Goal: Transaction & Acquisition: Purchase product/service

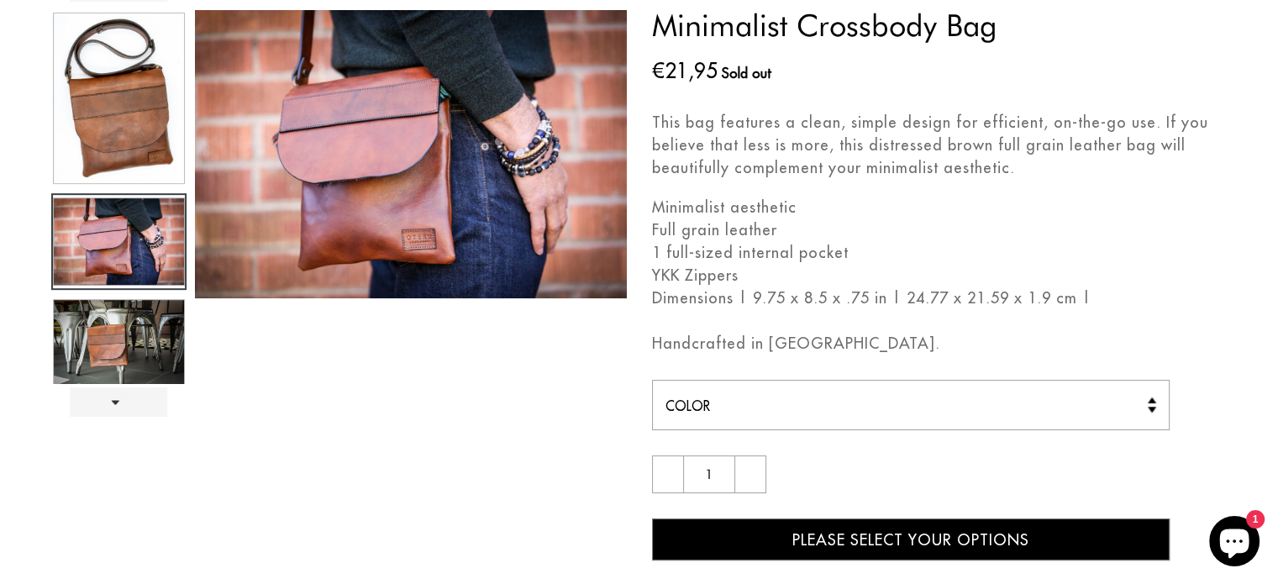
scroll to position [168, 0]
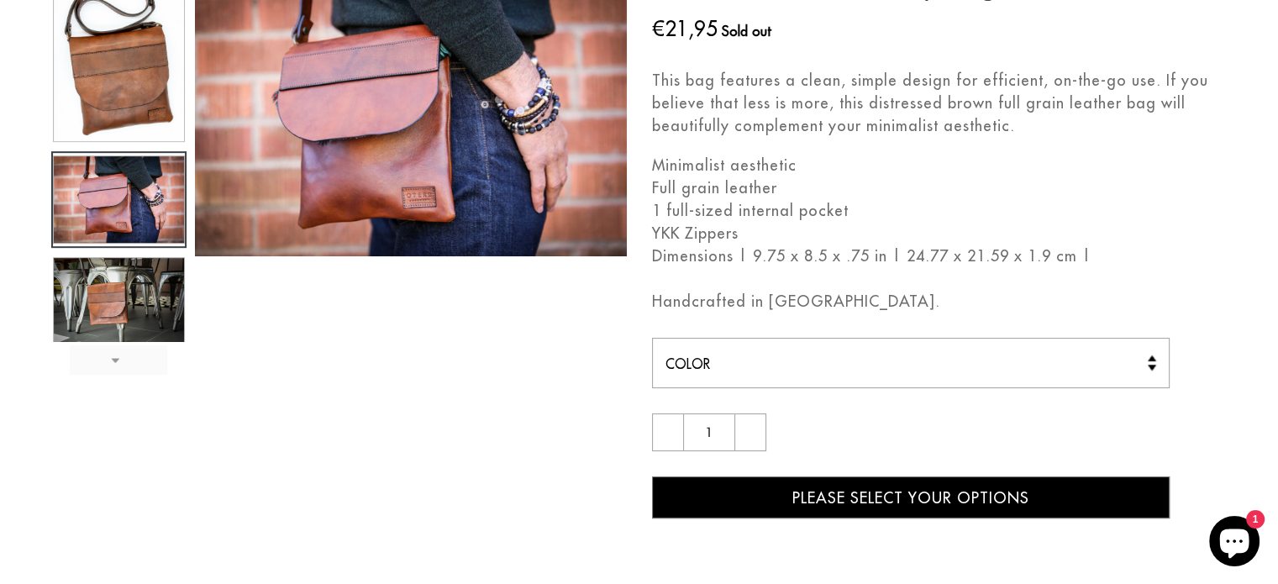
click at [118, 361] on link "Next" at bounding box center [118, 359] width 97 height 29
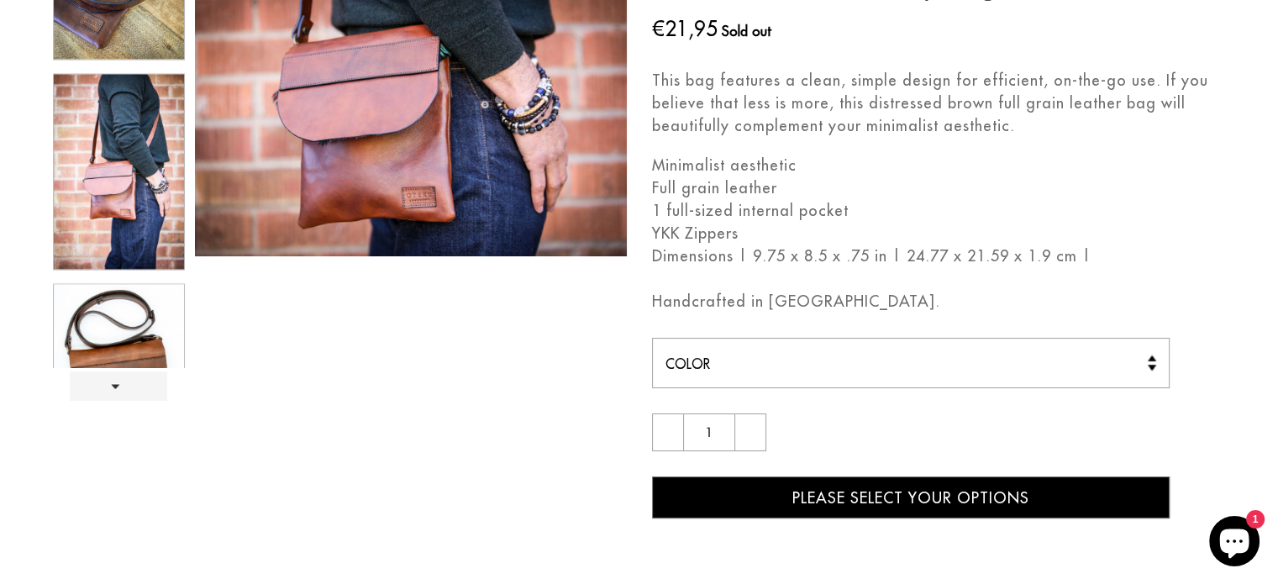
click at [113, 200] on div at bounding box center [118, 167] width 135 height 399
click at [120, 302] on div at bounding box center [118, 167] width 135 height 399
click at [123, 382] on link "Next" at bounding box center [118, 385] width 97 height 29
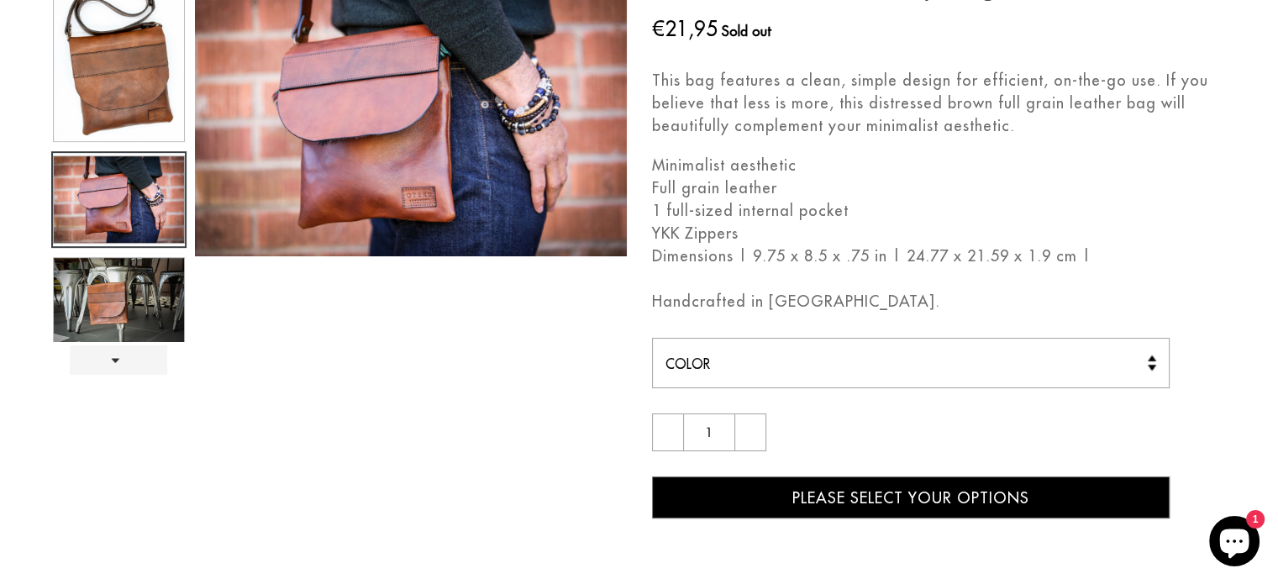
click at [130, 84] on div at bounding box center [118, 154] width 135 height 373
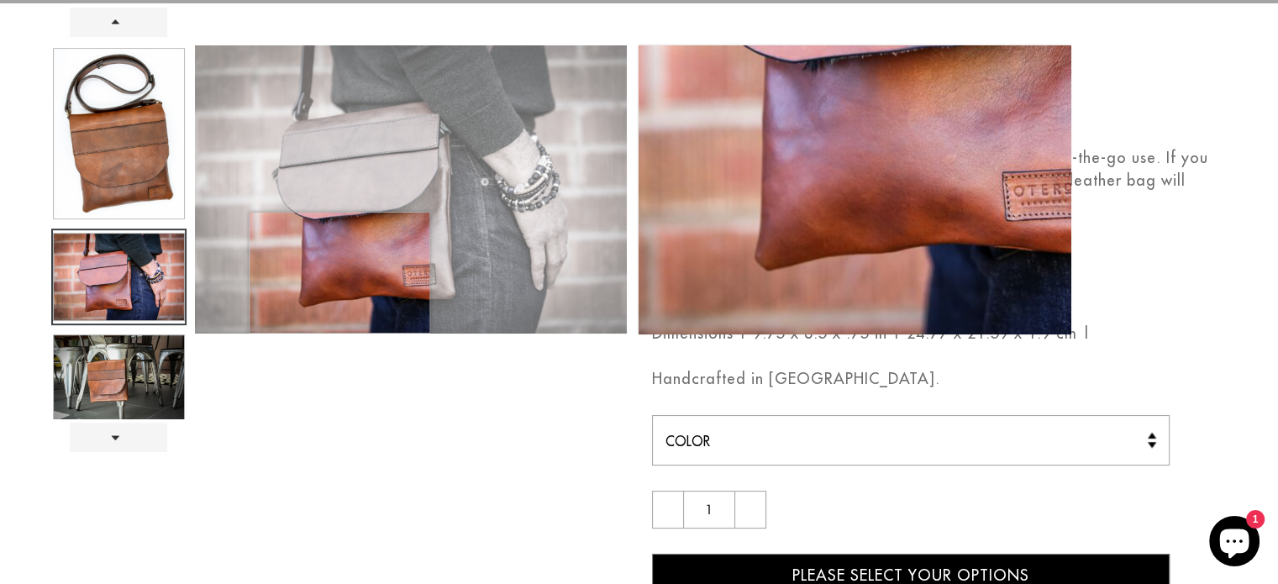
scroll to position [0, 0]
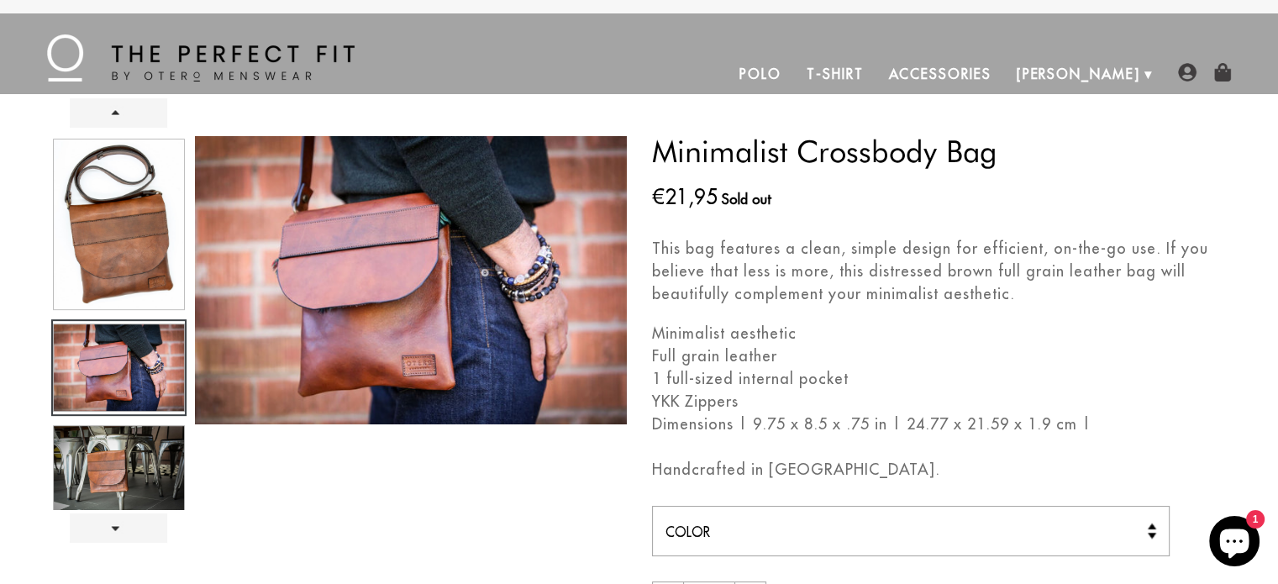
click at [117, 228] on div at bounding box center [118, 322] width 135 height 373
click at [129, 361] on div at bounding box center [118, 322] width 135 height 373
click at [129, 457] on div at bounding box center [118, 322] width 135 height 373
click at [635, 292] on div "Minimalist Crossbody Bag Regular price €21,95 Sold out This bag features a clea…" at bounding box center [927, 411] width 601 height 550
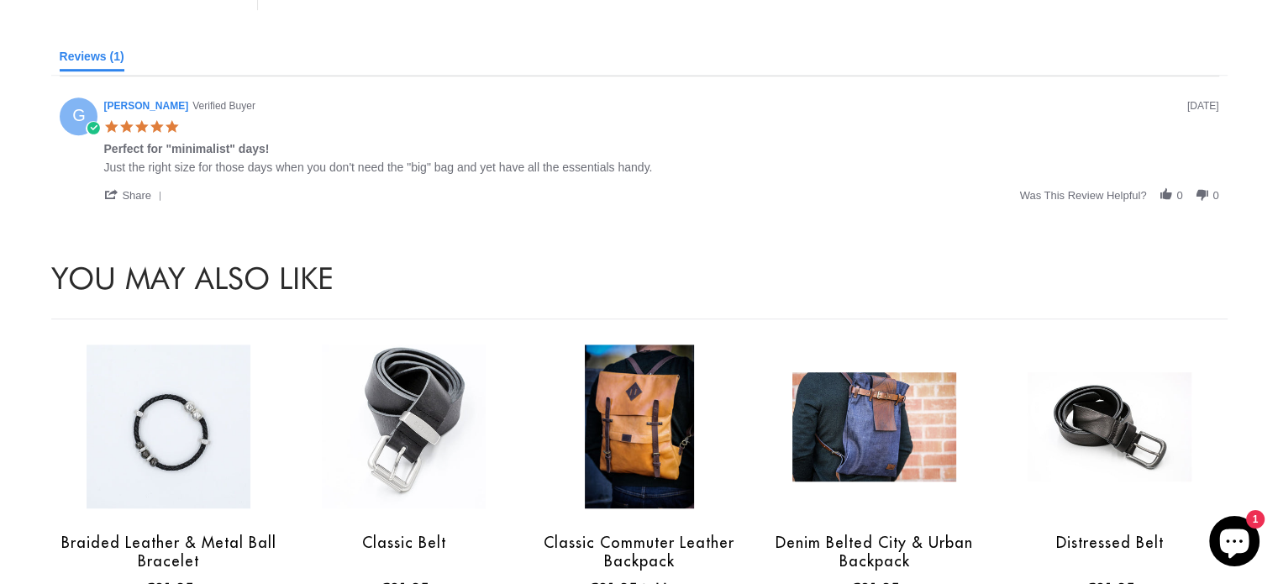
scroll to position [1092, 0]
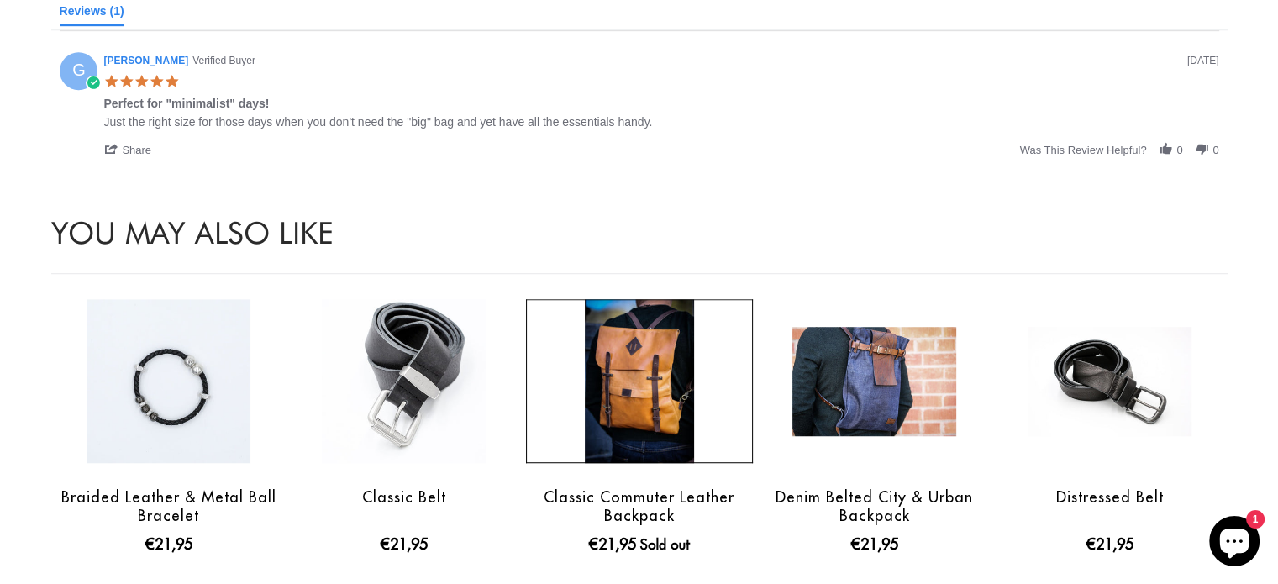
click at [639, 377] on img at bounding box center [639, 381] width 109 height 164
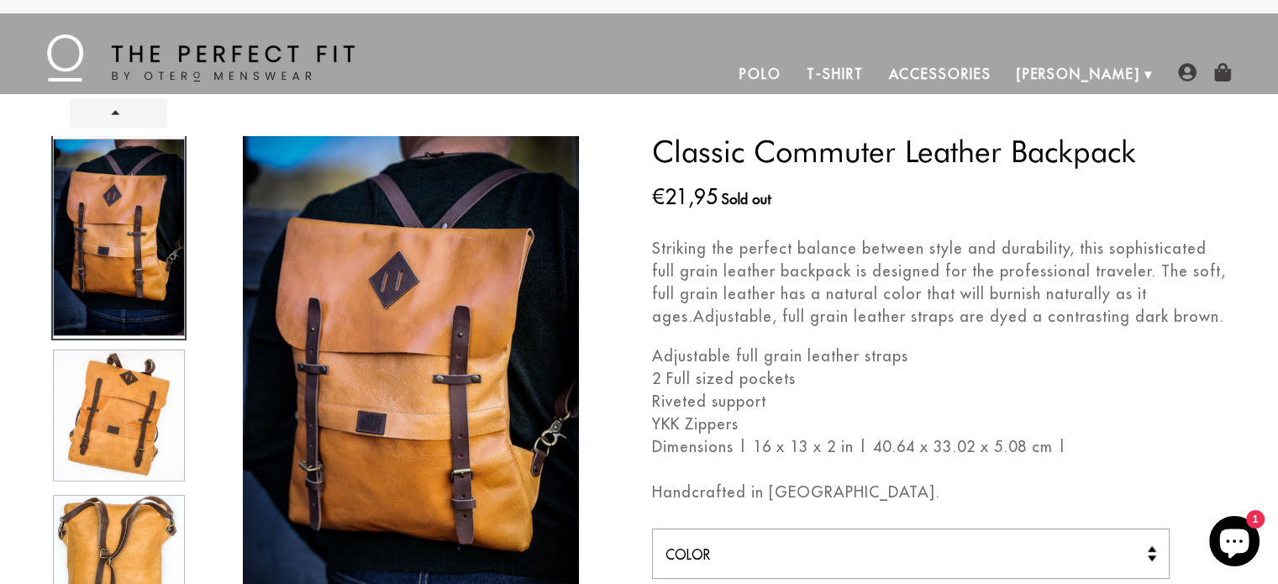
click at [134, 529] on div at bounding box center [118, 379] width 135 height 487
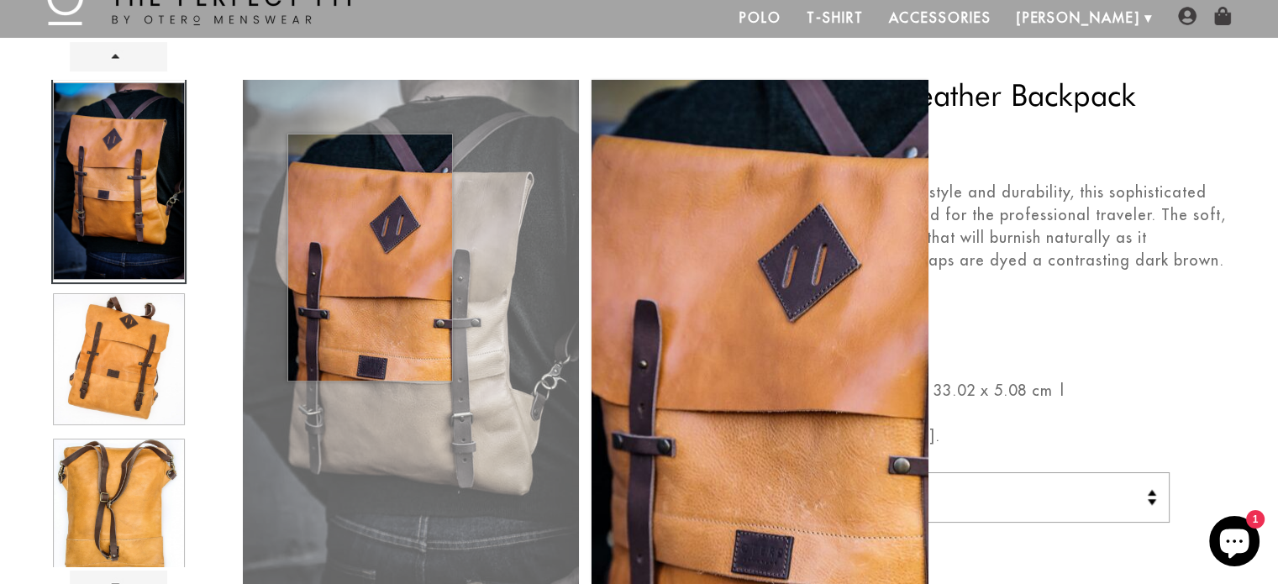
scroll to position [84, 0]
